Goal: Task Accomplishment & Management: Complete application form

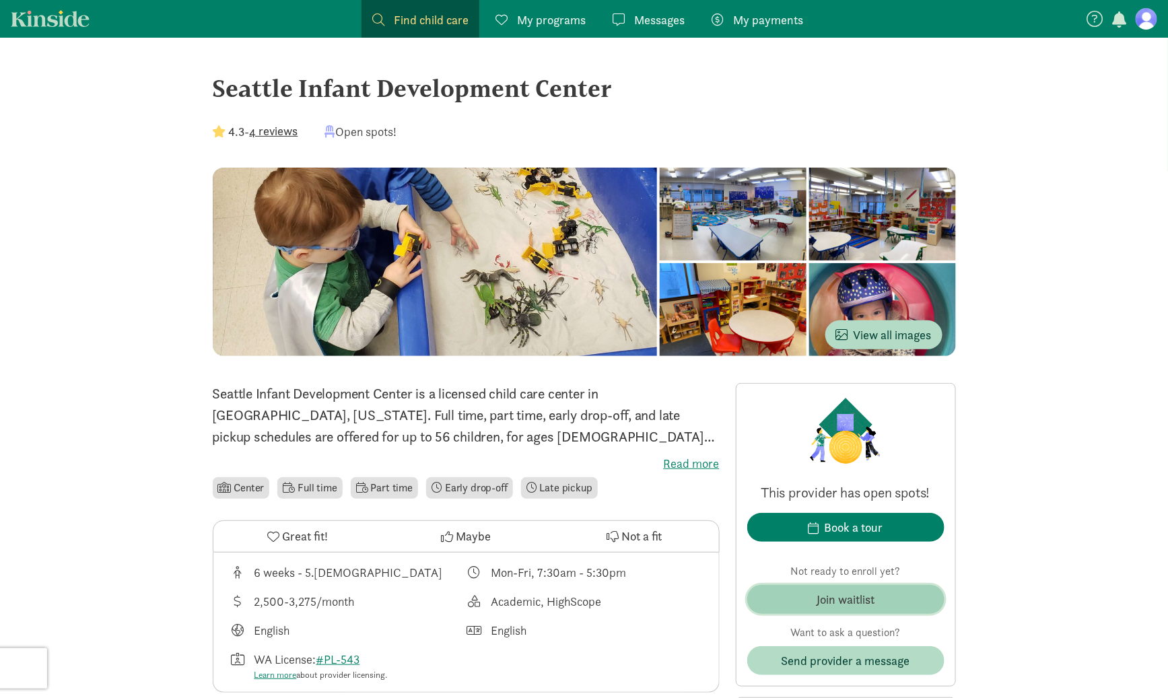
click at [874, 589] on button "Join waitlist" at bounding box center [845, 599] width 197 height 29
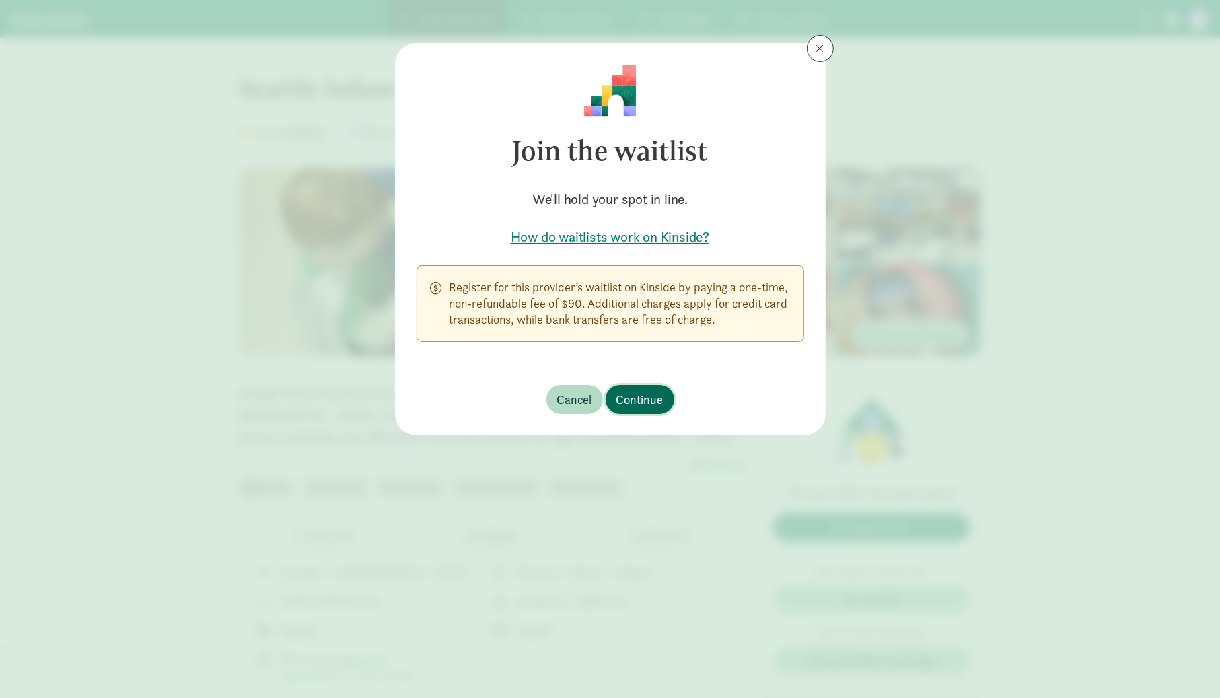
click at [611, 406] on button "Continue" at bounding box center [640, 399] width 69 height 29
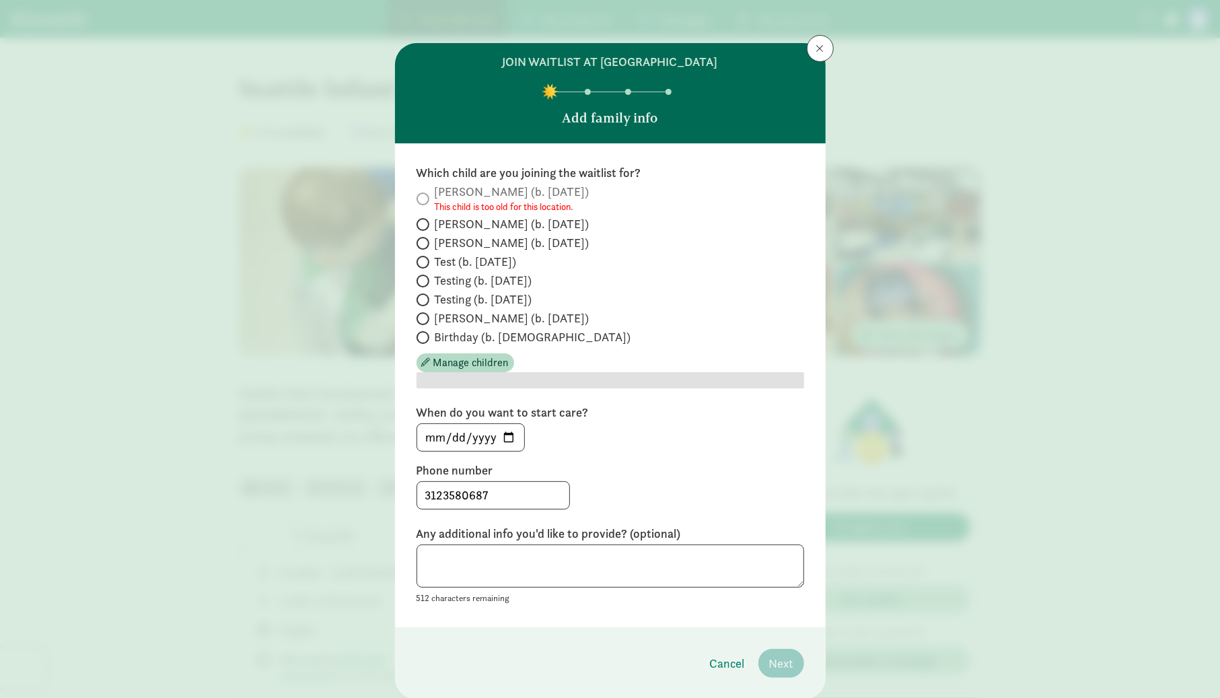
drag, startPoint x: 447, startPoint y: 242, endPoint x: 453, endPoint y: 257, distance: 16.6
click at [447, 242] on span "[PERSON_NAME] (b. [DATE])" at bounding box center [512, 243] width 155 height 16
click at [425, 242] on input "[PERSON_NAME] (b. [DATE])" at bounding box center [421, 243] width 9 height 9
radio input "true"
click at [769, 662] on footer "Cancel Next" at bounding box center [610, 663] width 431 height 72
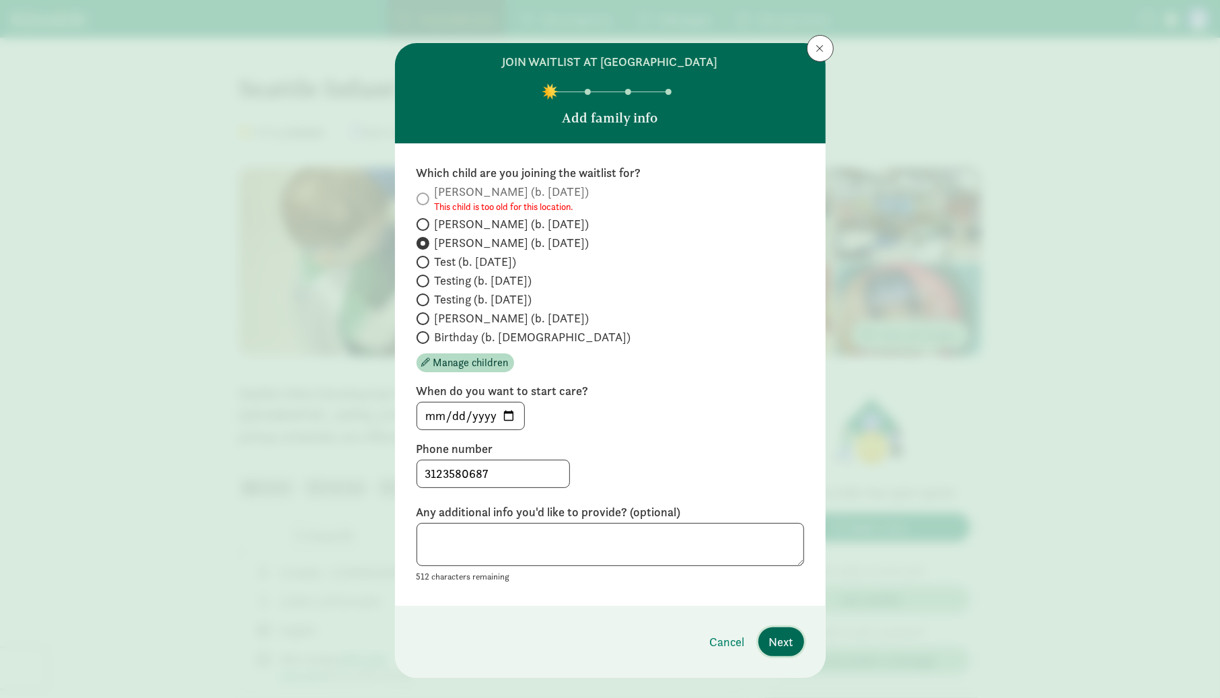
click at [784, 647] on span "Next" at bounding box center [781, 642] width 24 height 18
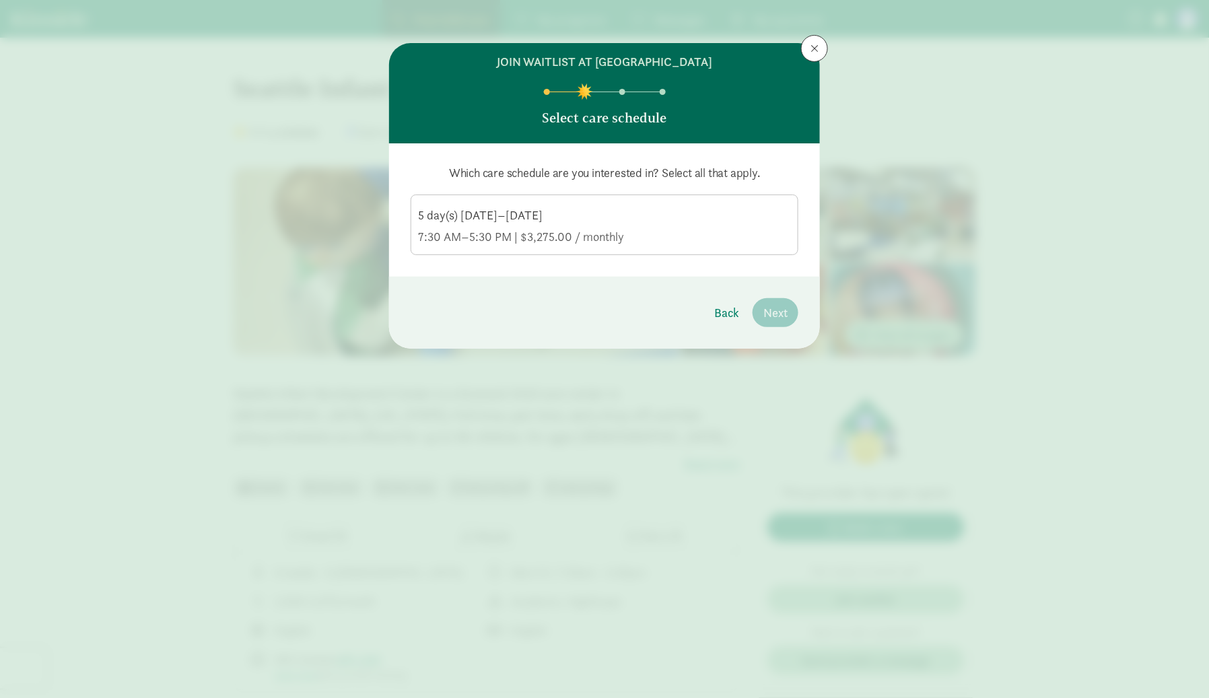
click at [573, 221] on div "5 day(s) [DATE]–[DATE]" at bounding box center [604, 215] width 373 height 16
click at [0, 0] on input "5 day(s) [DATE]–[DATE] 7:30 AM–5:30 PM | $3,275.00 / monthly" at bounding box center [0, 0] width 0 height 0
click at [777, 315] on span "Next" at bounding box center [775, 313] width 24 height 18
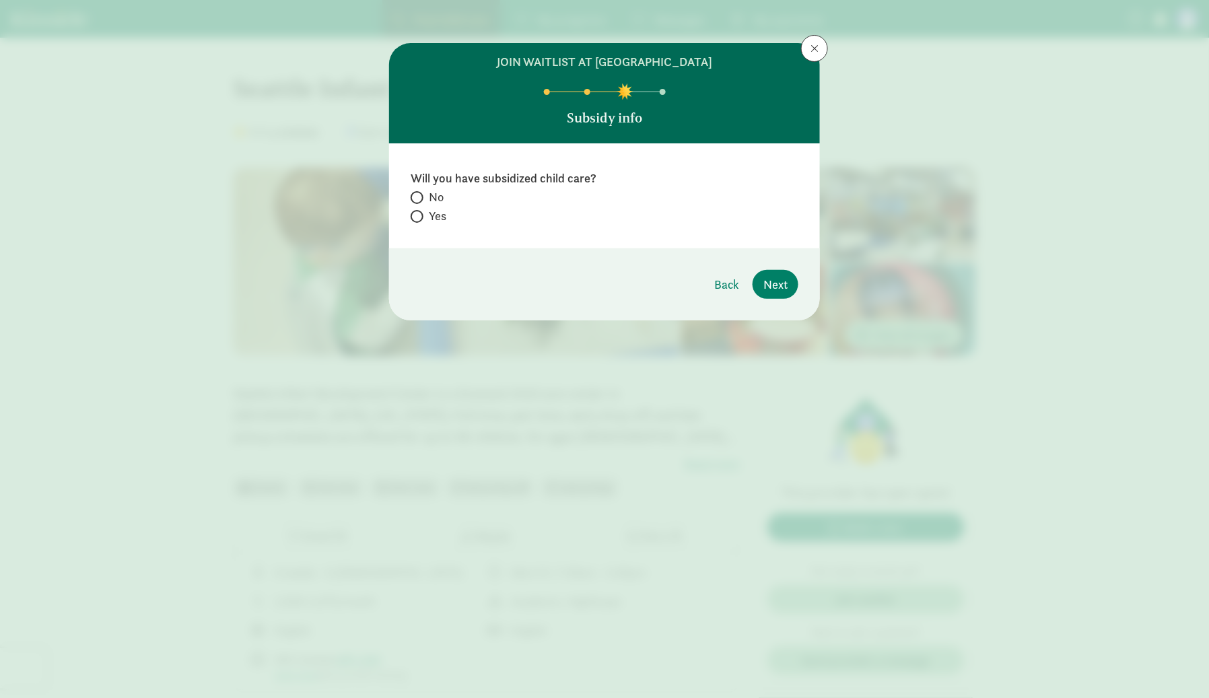
click at [429, 195] on span "No" at bounding box center [436, 197] width 15 height 16
click at [419, 195] on input "No" at bounding box center [415, 197] width 9 height 9
radio input "true"
click at [785, 273] on button "Next" at bounding box center [775, 284] width 46 height 29
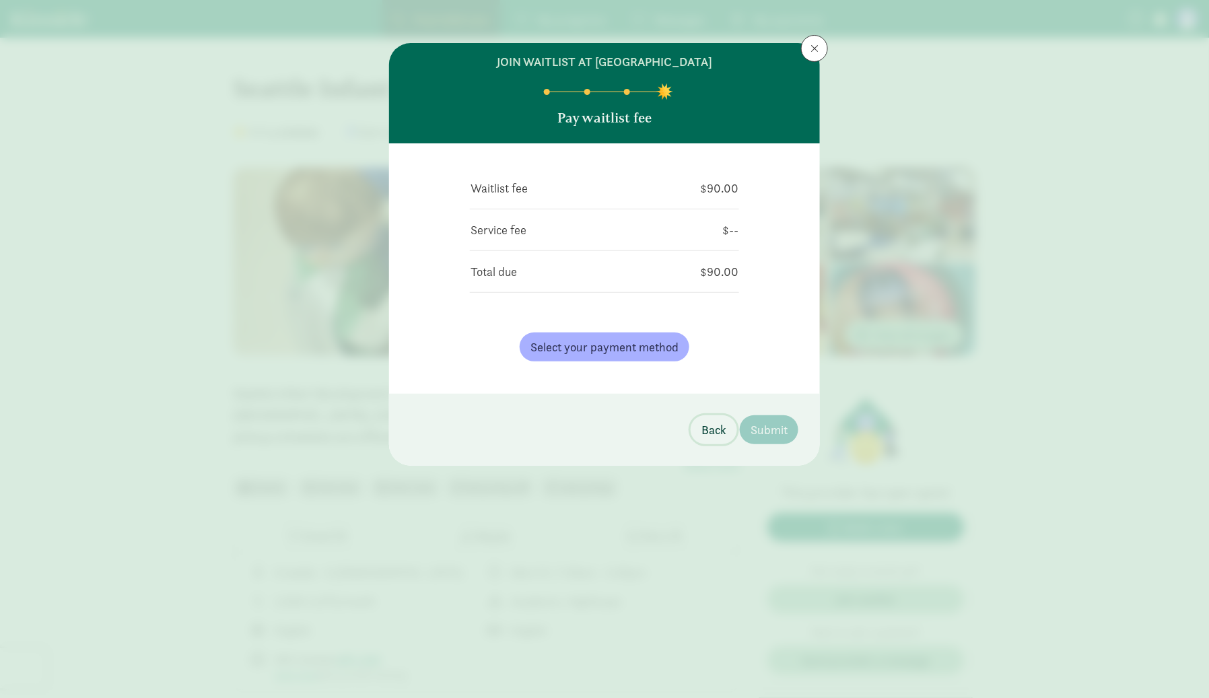
click at [709, 431] on span "Back" at bounding box center [713, 430] width 25 height 18
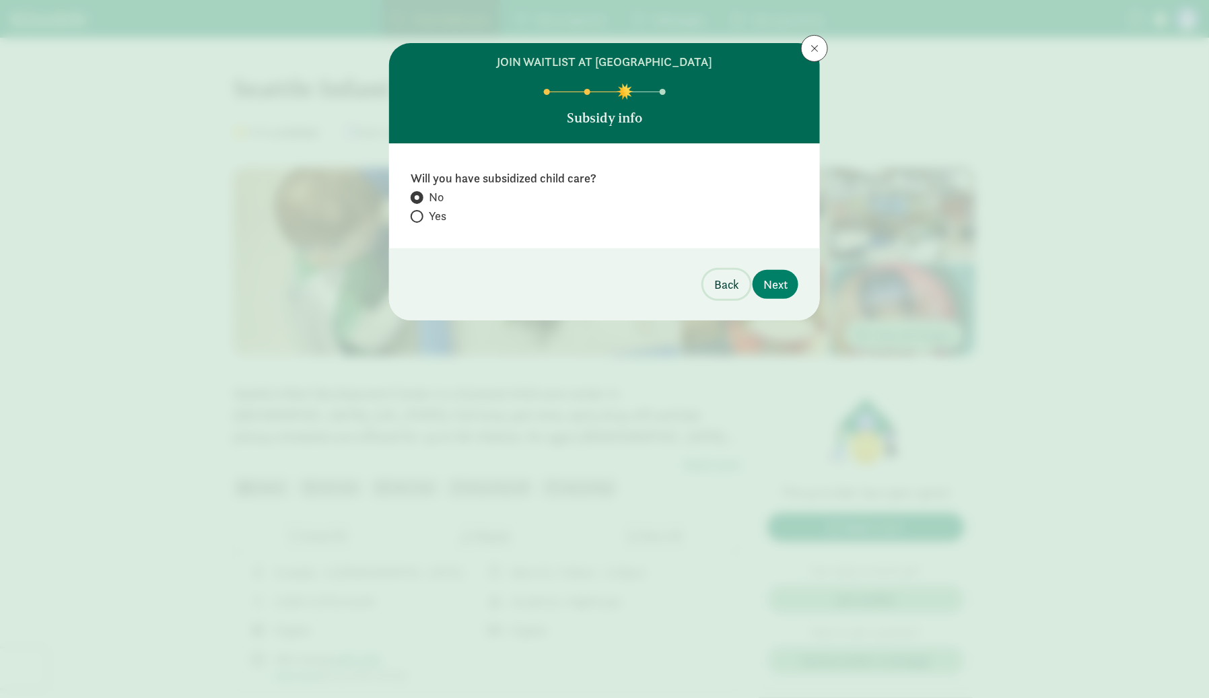
click at [725, 276] on span "Back" at bounding box center [726, 284] width 25 height 18
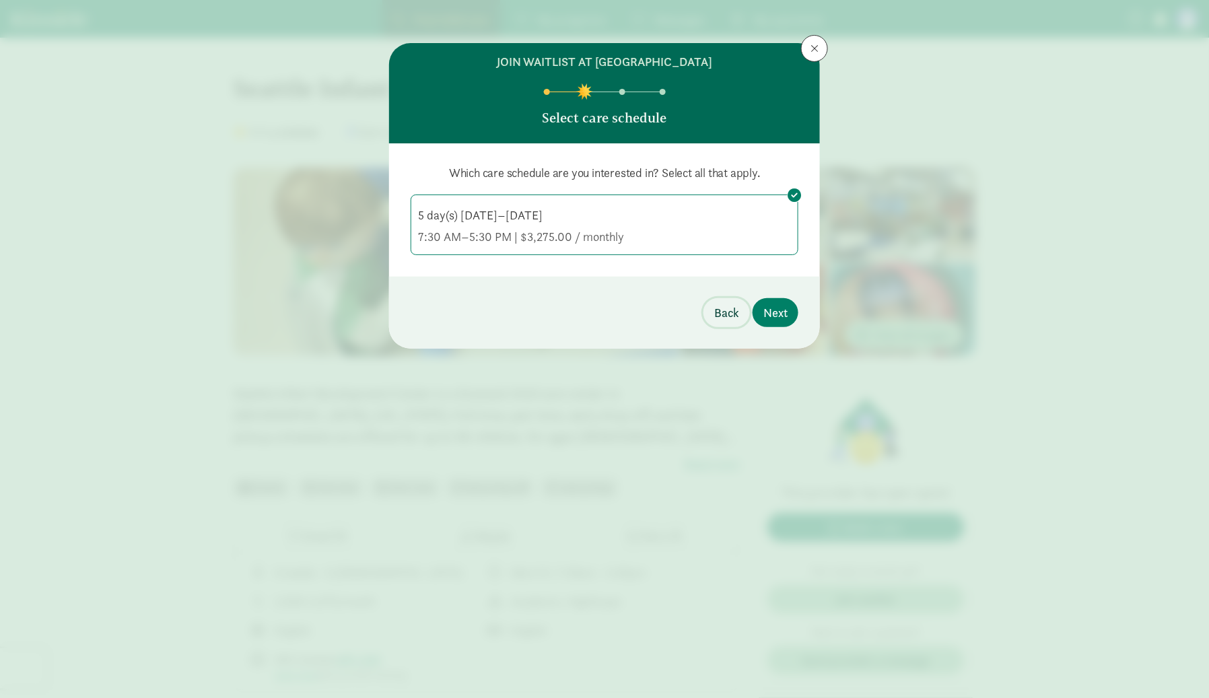
click at [729, 302] on button "Back" at bounding box center [726, 312] width 46 height 29
